Goal: Contribute content: Add original content to the website for others to see

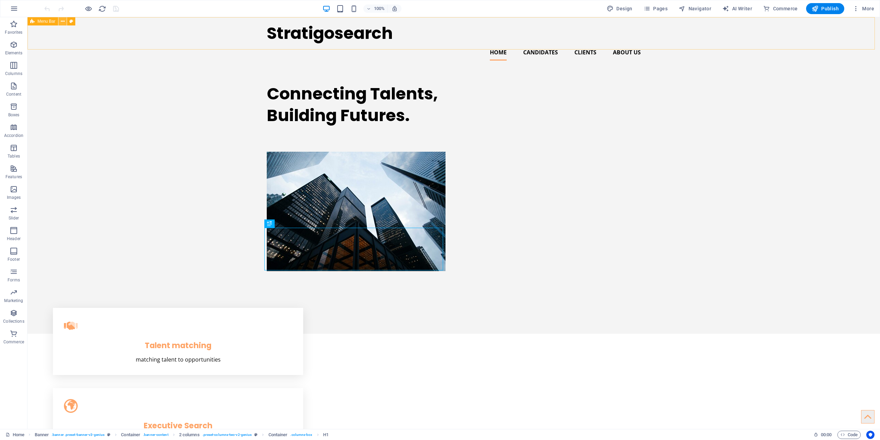
click at [63, 21] on icon at bounding box center [63, 21] width 4 height 7
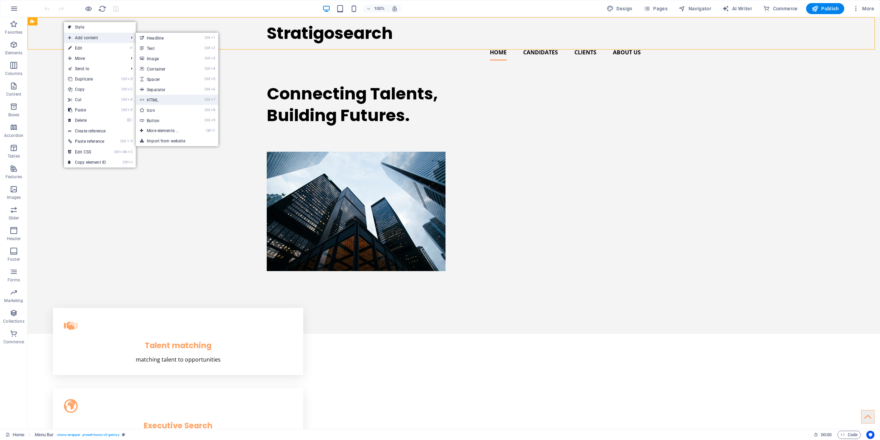
click at [171, 97] on link "Ctrl 7 HTML" at bounding box center [164, 100] width 57 height 10
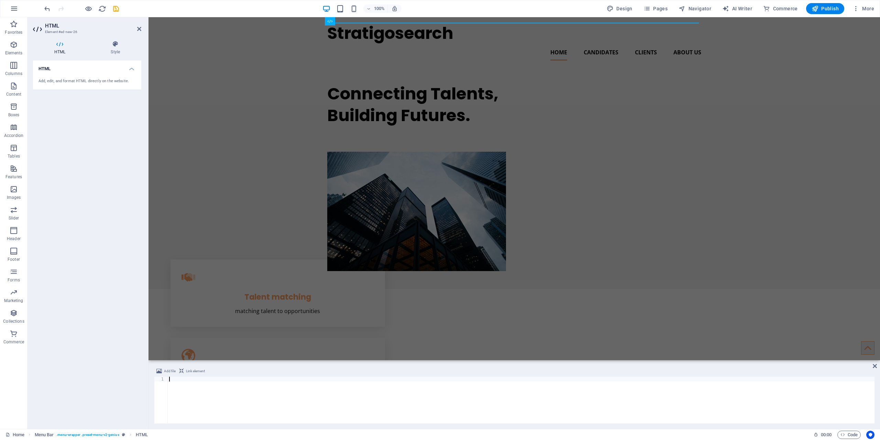
type textarea "<!-- [PERSON_NAME] Tag Manager -->"
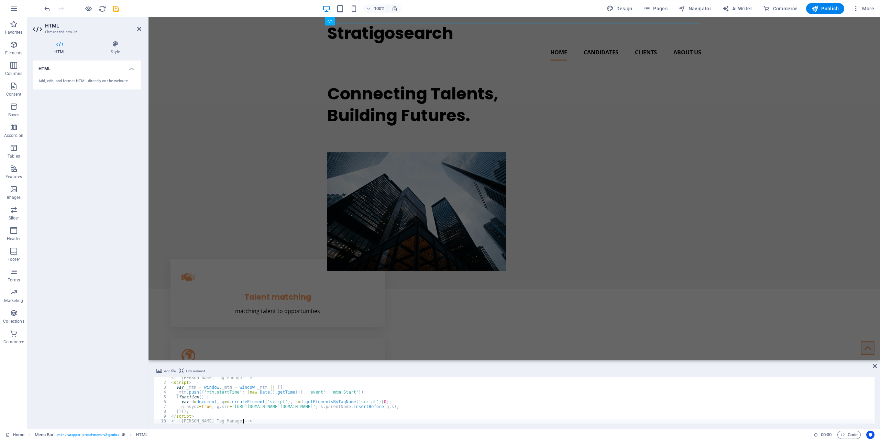
scroll to position [1, 0]
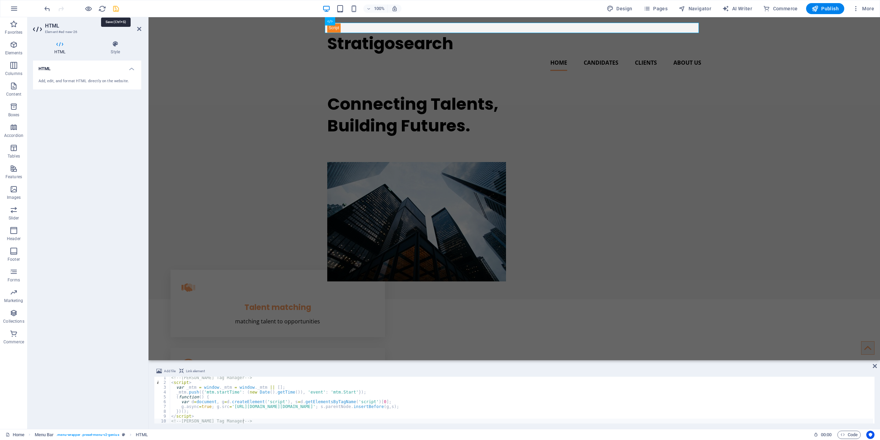
click at [0, 0] on icon "save" at bounding box center [0, 0] width 0 height 0
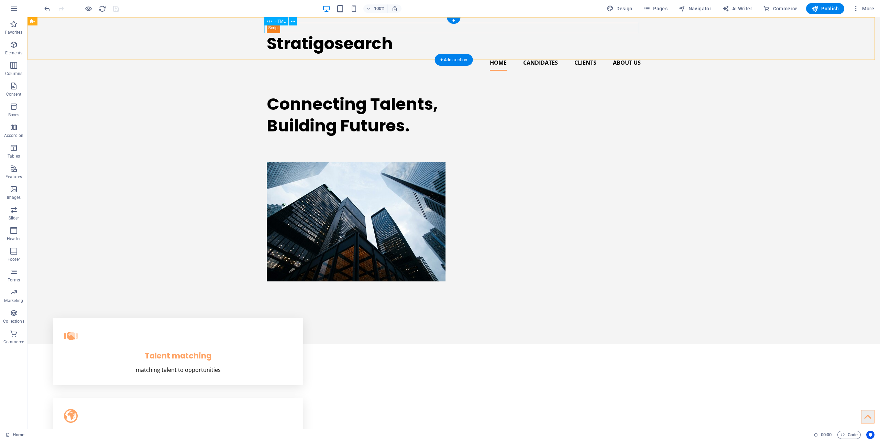
click at [281, 28] on div at bounding box center [454, 28] width 374 height 10
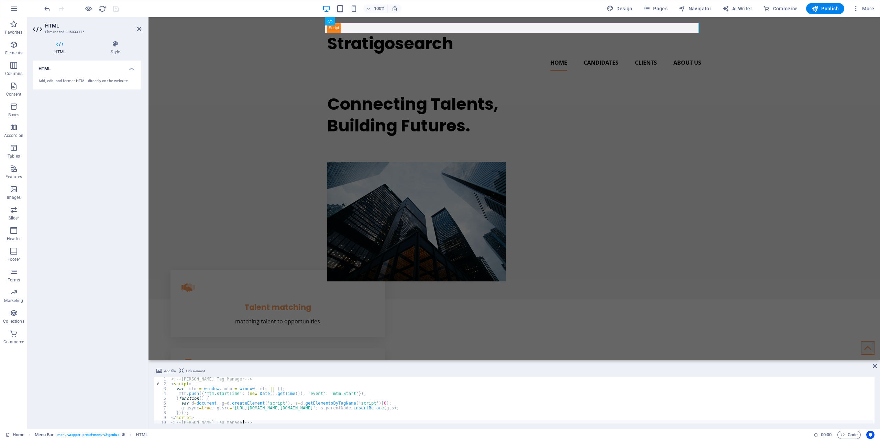
scroll to position [0, 0]
click at [332, 27] on div at bounding box center [514, 28] width 374 height 10
click at [334, 31] on div at bounding box center [514, 28] width 374 height 10
click at [141, 28] on icon at bounding box center [139, 29] width 4 height 6
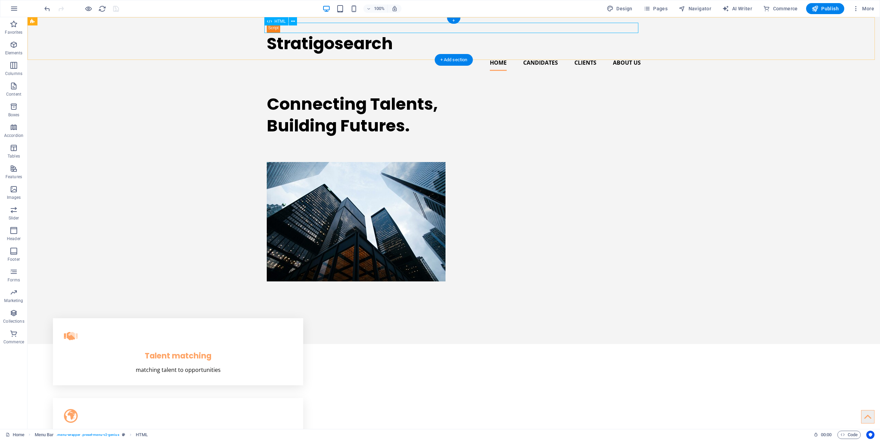
click at [322, 29] on div at bounding box center [454, 28] width 374 height 10
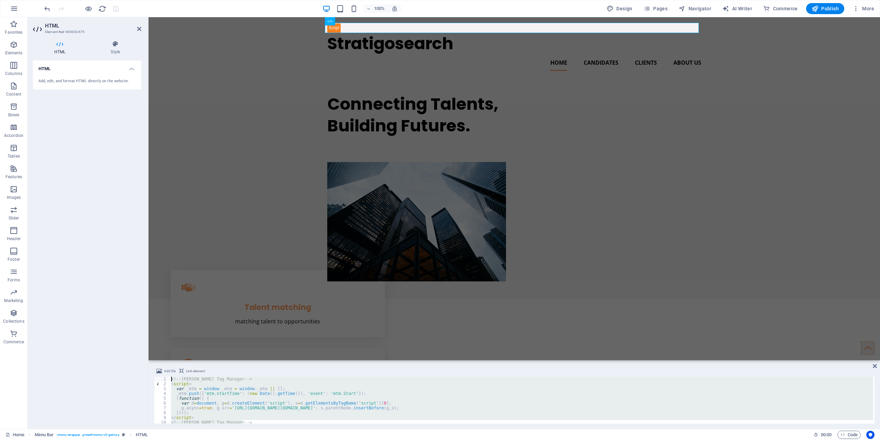
drag, startPoint x: 251, startPoint y: 422, endPoint x: 130, endPoint y: 356, distance: 138.3
click at [130, 356] on div "HTML Element #ed-905033475 HTML Style HTML Add, edit, and format HTML directly …" at bounding box center [454, 223] width 853 height 412
type textarea "<!-- [PERSON_NAME] Tag Manager --> <script>"
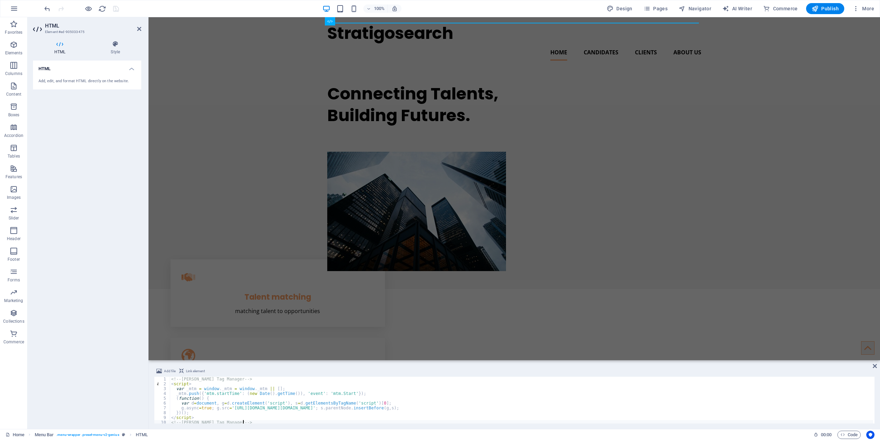
click at [253, 406] on div "<!-- [PERSON_NAME] Tag Manager --> < script > var _mtm = window . _mtm = window…" at bounding box center [521, 405] width 703 height 56
click at [306, 398] on div "<!-- [PERSON_NAME] Tag Manager --> < script > var _mtm = window . _mtm = window…" at bounding box center [521, 405] width 703 height 56
click at [310, 412] on div "<!-- [PERSON_NAME] Tag Manager --> < script > var _mtm = window . _mtm = window…" at bounding box center [521, 405] width 703 height 56
type textarea "})();"
click at [875, 367] on icon at bounding box center [875, 366] width 4 height 6
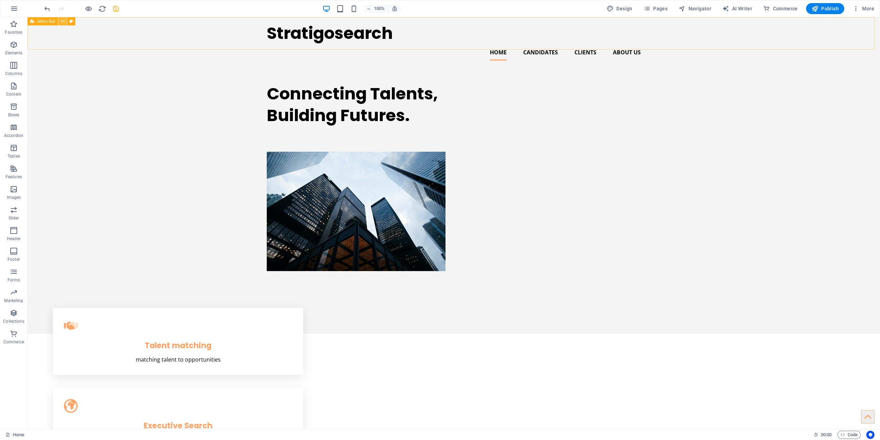
click at [63, 22] on icon at bounding box center [63, 21] width 4 height 7
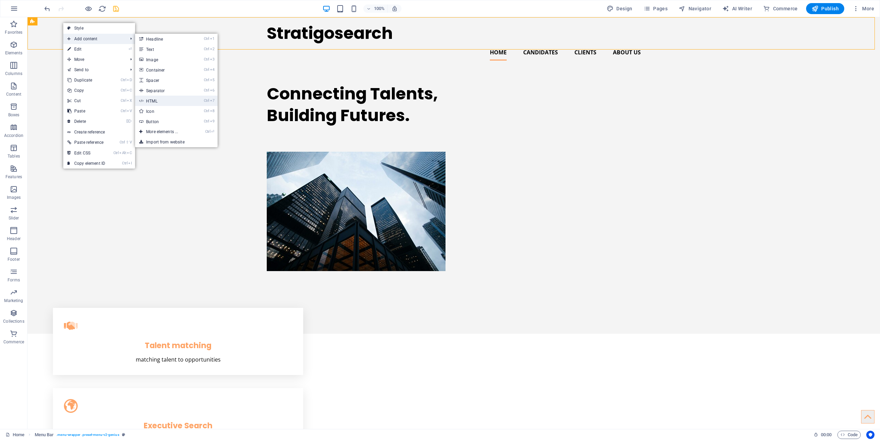
click at [170, 100] on link "Ctrl 7 HTML" at bounding box center [163, 101] width 57 height 10
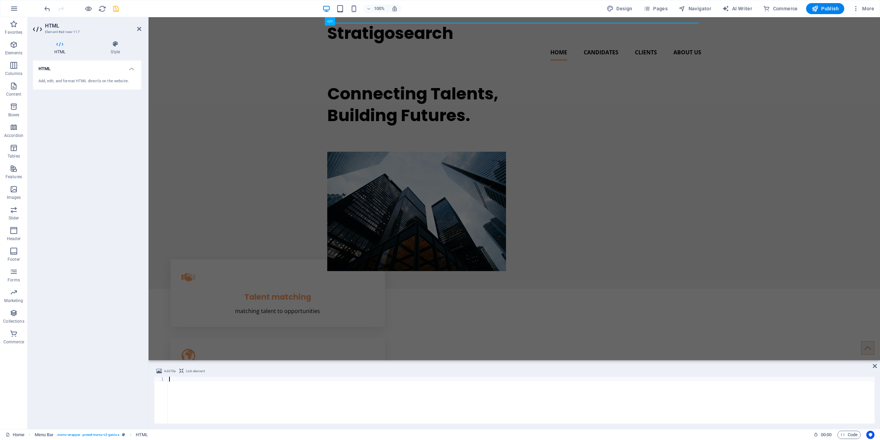
scroll to position [1, 0]
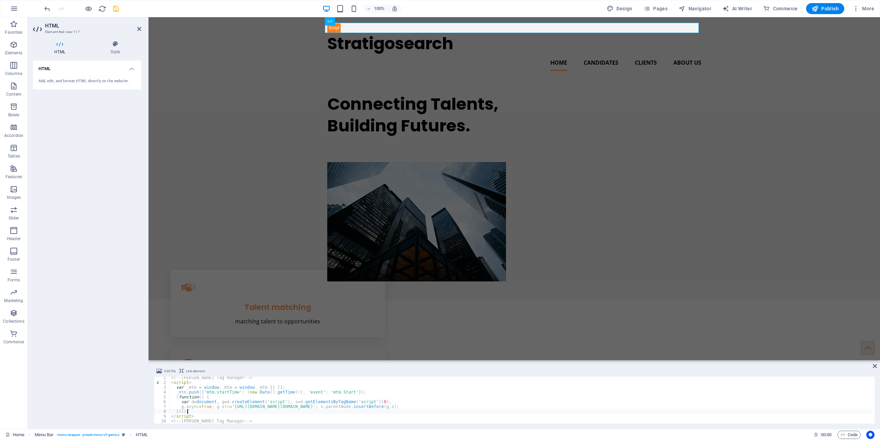
click at [341, 411] on div "<!-- [PERSON_NAME] Tag Manager --> < script > var _mtm = window . _mtm = window…" at bounding box center [521, 403] width 703 height 56
click at [402, 403] on div "<!-- [PERSON_NAME] Tag Manager --> < script > var _mtm = window . _mtm = window…" at bounding box center [521, 403] width 703 height 56
type textarea "var d=document, g=d.createElement('script'), s=d.getElementsByTagName('script')…"
click at [112, 6] on icon "save" at bounding box center [116, 9] width 8 height 8
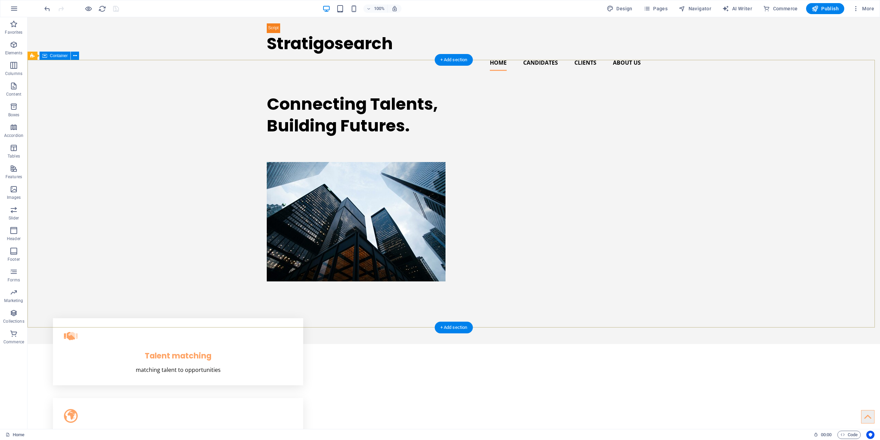
drag, startPoint x: 301, startPoint y: 39, endPoint x: 269, endPoint y: 87, distance: 57.2
click at [293, 21] on icon at bounding box center [293, 21] width 4 height 7
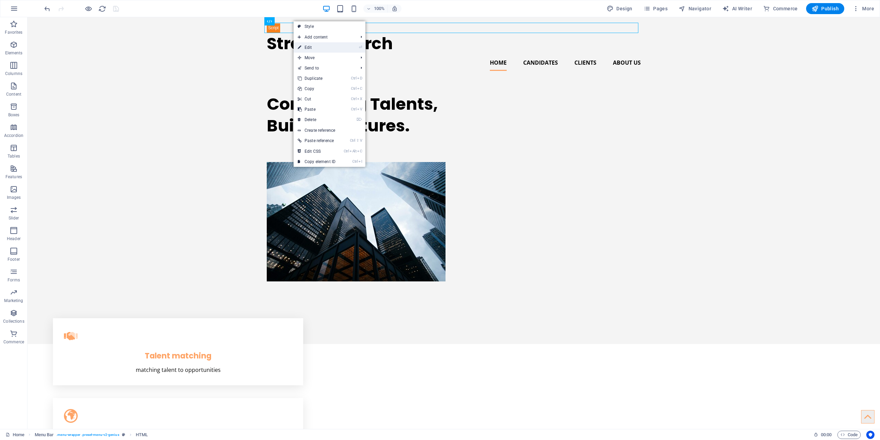
click at [318, 52] on link "⏎ Edit" at bounding box center [317, 47] width 46 height 10
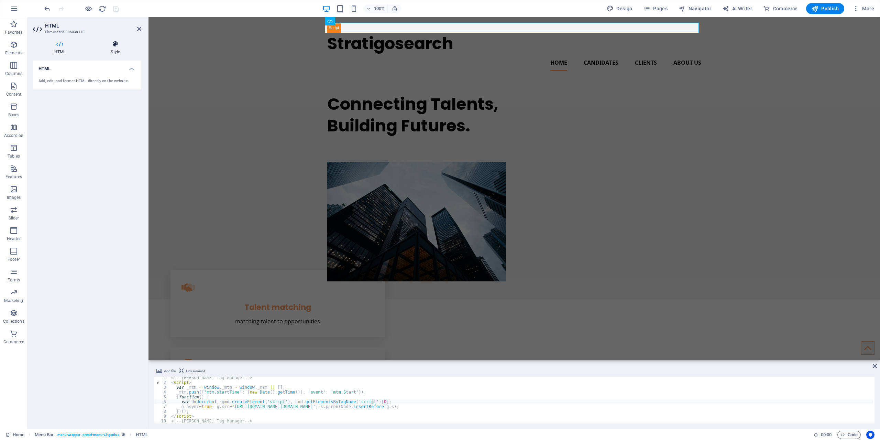
click at [120, 45] on icon at bounding box center [115, 44] width 52 height 7
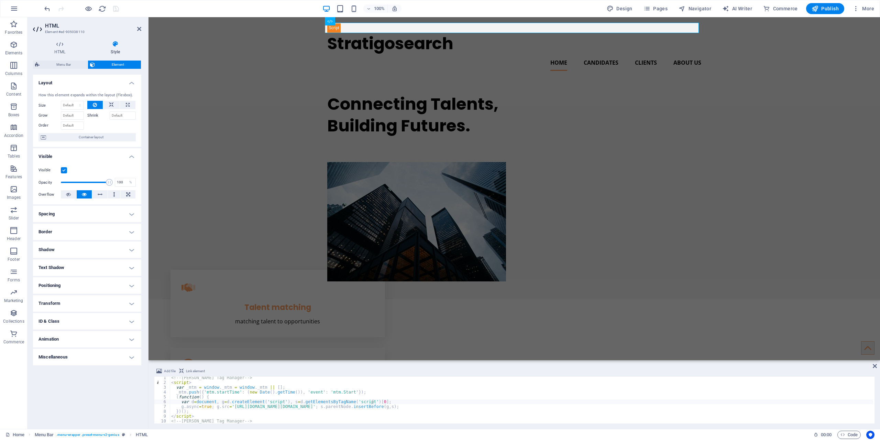
click at [80, 211] on h4 "Spacing" at bounding box center [87, 214] width 108 height 17
click at [80, 211] on h4 "Spacing" at bounding box center [87, 212] width 108 height 12
click at [66, 230] on h4 "Border" at bounding box center [87, 231] width 108 height 17
click at [66, 230] on h4 "Border" at bounding box center [87, 229] width 108 height 12
click at [71, 248] on h4 "Shadow" at bounding box center [87, 249] width 108 height 17
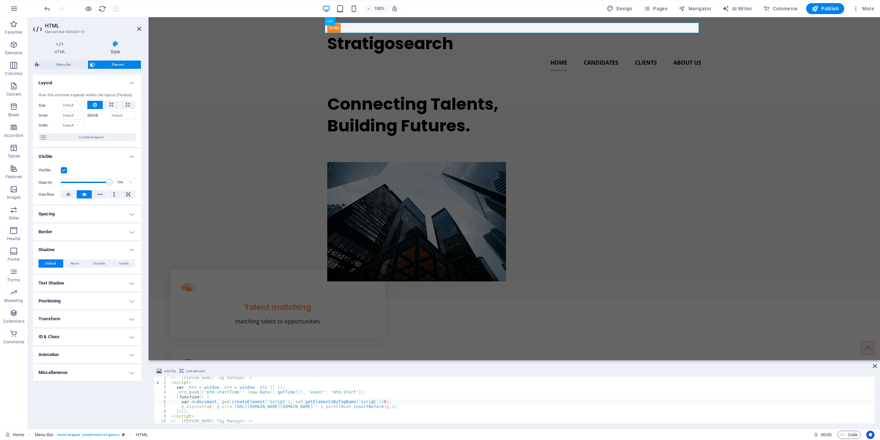
click at [71, 248] on h4 "Shadow" at bounding box center [87, 247] width 108 height 12
click at [102, 351] on h4 "Miscellaneous" at bounding box center [87, 357] width 108 height 17
click at [102, 351] on h4 "Miscellaneous" at bounding box center [87, 355] width 108 height 12
click at [201, 373] on span "Link element" at bounding box center [195, 371] width 19 height 8
click at [163, 372] on button "Add file" at bounding box center [165, 371] width 21 height 8
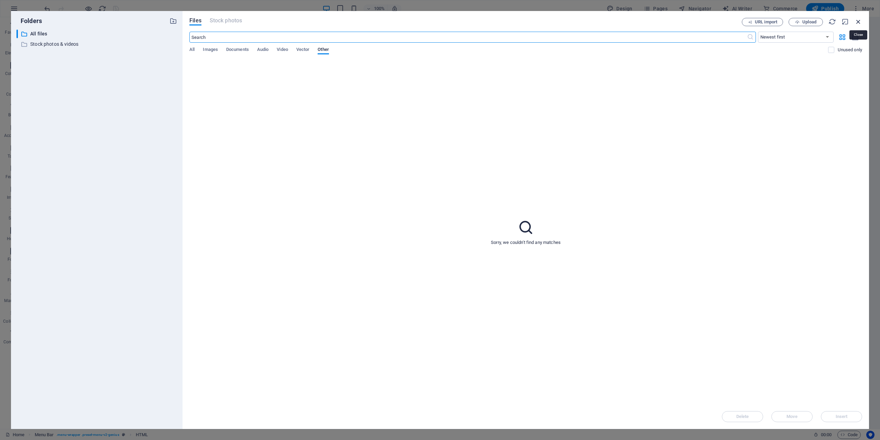
click at [858, 19] on icon "button" at bounding box center [859, 22] width 8 height 8
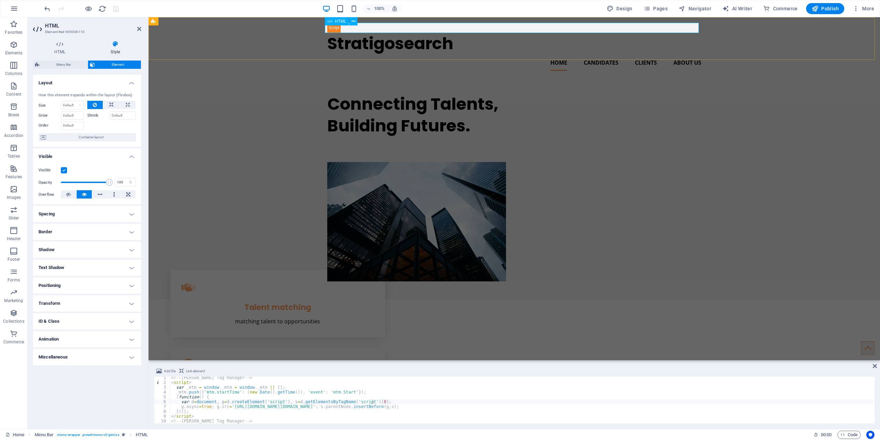
click at [337, 28] on div at bounding box center [514, 28] width 374 height 10
type textarea "var d=document, g=d.createElement('script'), s=d.getElementsByTagName('script')…"
click at [135, 27] on h2 "HTML" at bounding box center [93, 26] width 96 height 6
click at [137, 29] on icon at bounding box center [139, 29] width 4 height 6
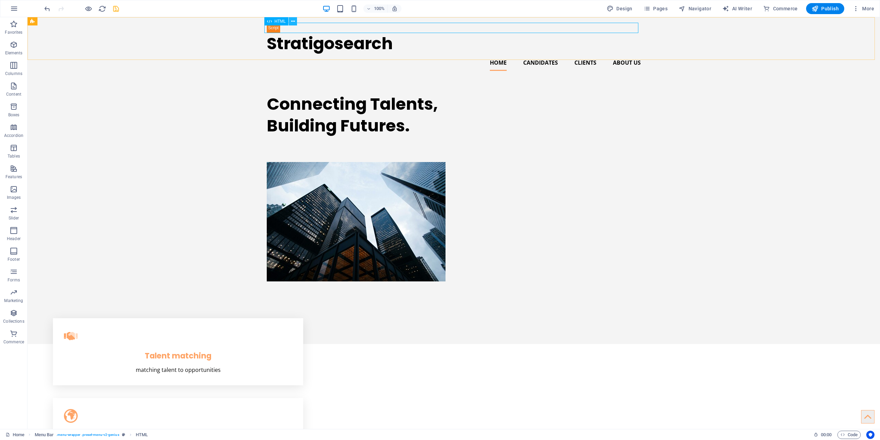
click at [293, 22] on icon at bounding box center [293, 21] width 4 height 7
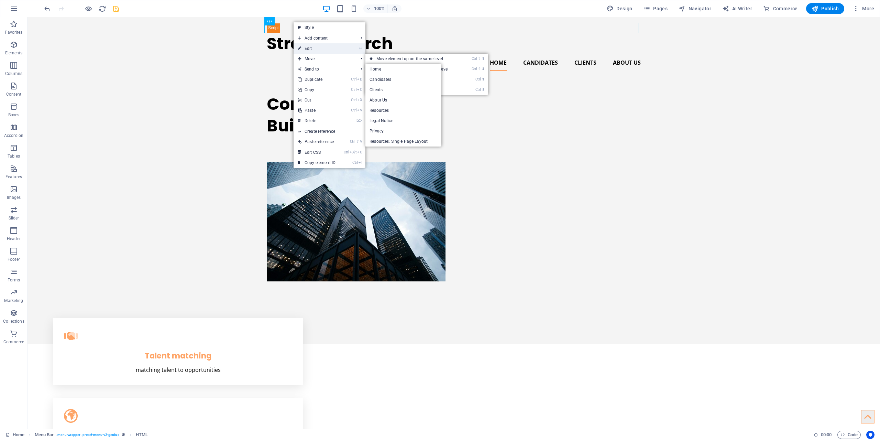
click at [319, 47] on link "⏎ Edit" at bounding box center [317, 48] width 46 height 10
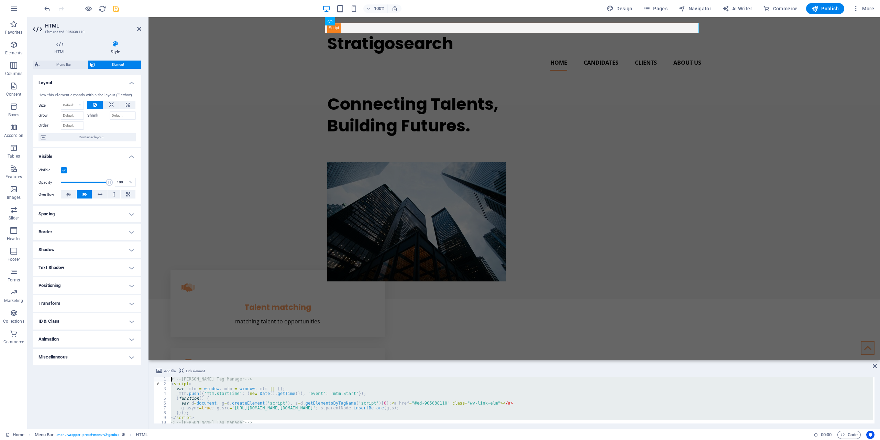
drag, startPoint x: 261, startPoint y: 423, endPoint x: 132, endPoint y: 351, distance: 147.6
click at [132, 351] on div "HTML Element #ed-905038110 HTML Style HTML Add, edit, and format HTML directly …" at bounding box center [454, 223] width 853 height 412
type textarea "<!-- [PERSON_NAME] Tag Manager --> <script>"
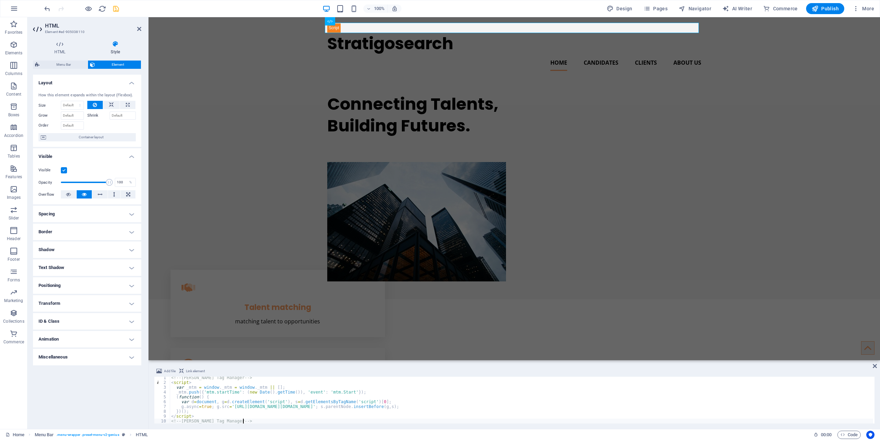
click at [264, 401] on div "<!-- [PERSON_NAME] Tag Manager --> < script > var _mtm = window . _mtm = window…" at bounding box center [521, 403] width 703 height 56
click at [407, 397] on div "<!-- [PERSON_NAME] Tag Manager --> < script > var _mtm = window . _mtm = window…" at bounding box center [521, 403] width 703 height 56
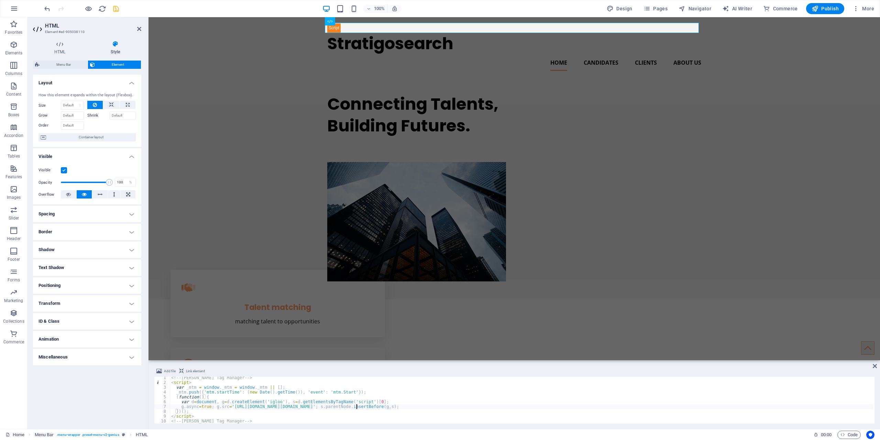
click at [356, 405] on div "<!-- [PERSON_NAME] Tag Manager --> < script > var _mtm = window . _mtm = window…" at bounding box center [521, 403] width 703 height 56
click at [273, 403] on div "<!-- [PERSON_NAME] Tag Manager --> < script > var _mtm = window . _mtm = window…" at bounding box center [521, 403] width 703 height 56
click at [267, 417] on div "<!-- [PERSON_NAME] Tag Manager --> < script > var _mtm = window . _mtm = window…" at bounding box center [521, 403] width 703 height 56
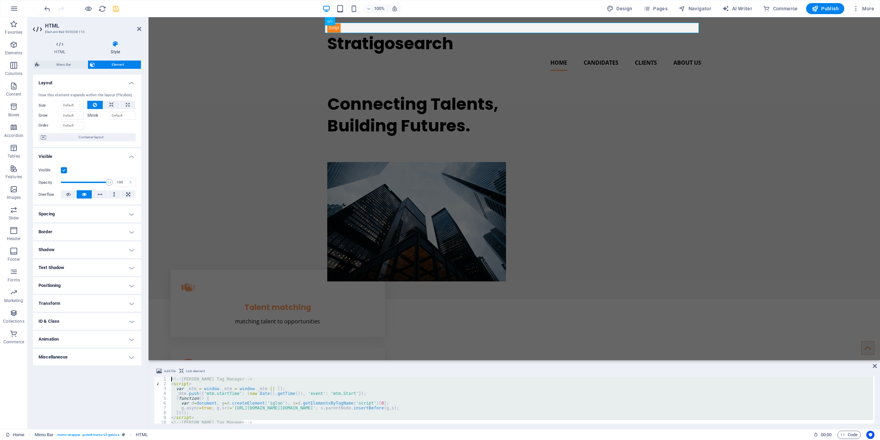
scroll to position [0, 0]
drag, startPoint x: 247, startPoint y: 421, endPoint x: 139, endPoint y: 358, distance: 124.7
click at [139, 358] on div "HTML Element #ed-905038110 HTML Style HTML Add, edit, and format HTML directly …" at bounding box center [454, 223] width 853 height 412
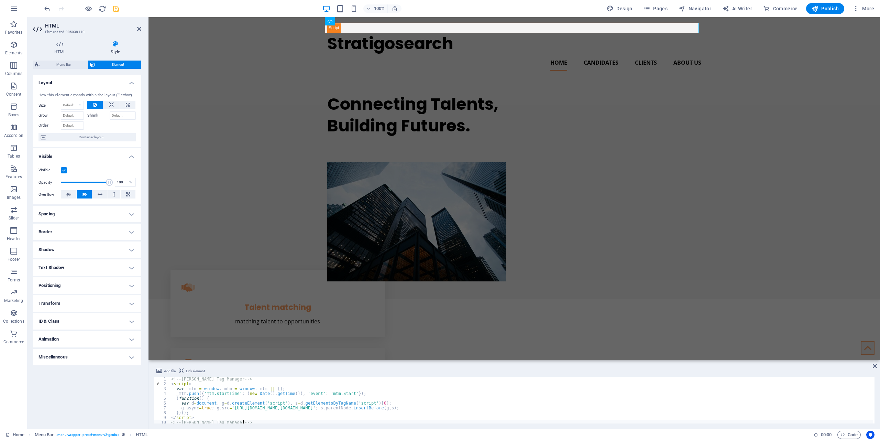
click at [185, 383] on div "<!-- [PERSON_NAME] Tag Manager --> < script > var _mtm = window . _mtm = window…" at bounding box center [521, 405] width 703 height 56
click at [212, 396] on div "<!-- [PERSON_NAME] Tag Manager --> < script > var _mtm = window . _mtm = window…" at bounding box center [521, 405] width 703 height 56
click at [218, 412] on div "<!-- [PERSON_NAME] Tag Manager --> < script > var _mtm = window . _mtm = window…" at bounding box center [521, 405] width 703 height 56
click at [218, 418] on div "<!-- [PERSON_NAME] Tag Manager --> < script > var _mtm = window . _mtm = window…" at bounding box center [521, 405] width 703 height 56
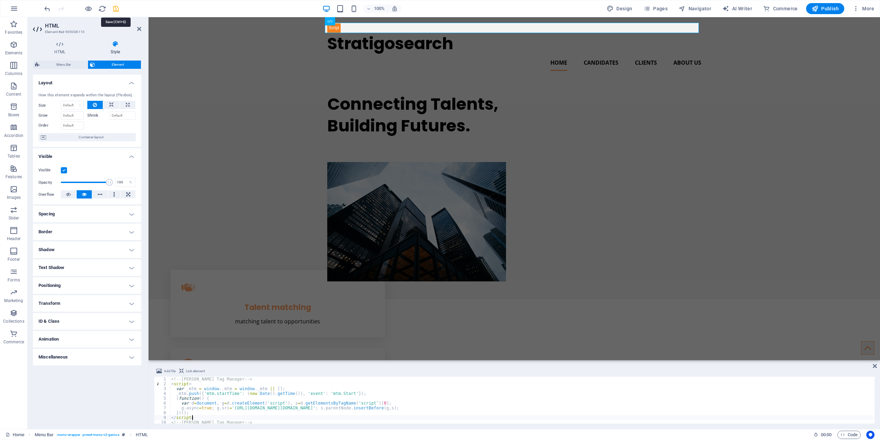
type textarea "</script>"
click at [114, 9] on icon "save" at bounding box center [116, 9] width 8 height 8
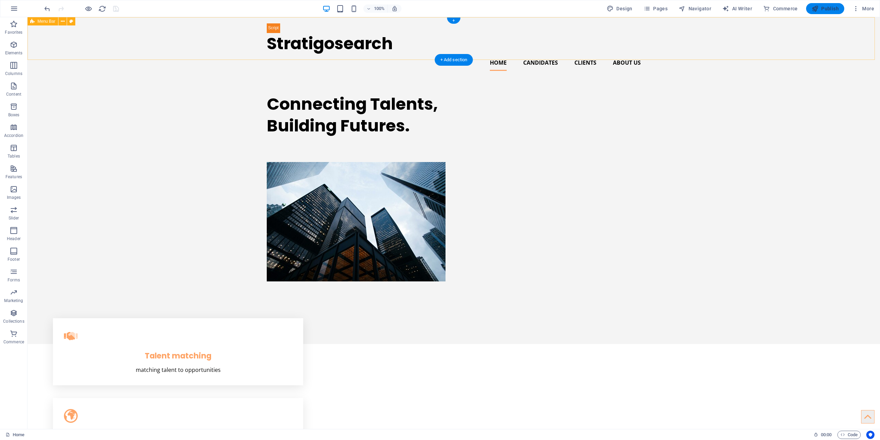
click at [823, 10] on span "Publish" at bounding box center [825, 8] width 27 height 7
